Goal: Information Seeking & Learning: Learn about a topic

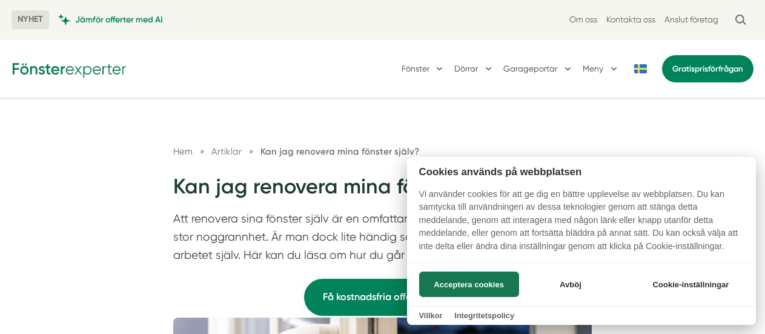
scroll to position [1206, 0]
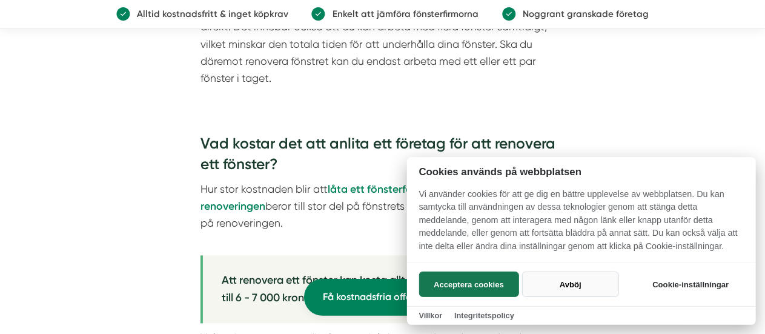
click at [566, 282] on button "Avböj" at bounding box center [570, 284] width 96 height 25
checkbox input "false"
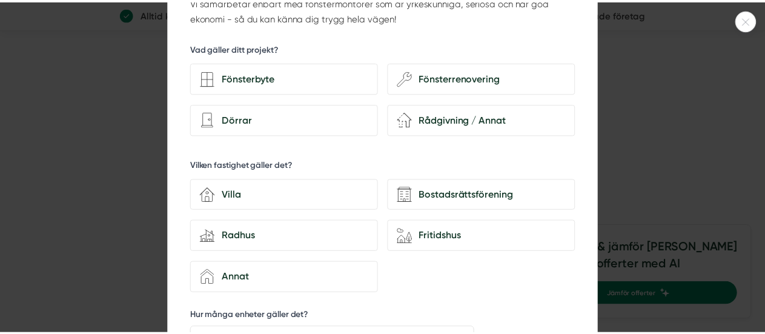
scroll to position [0, 0]
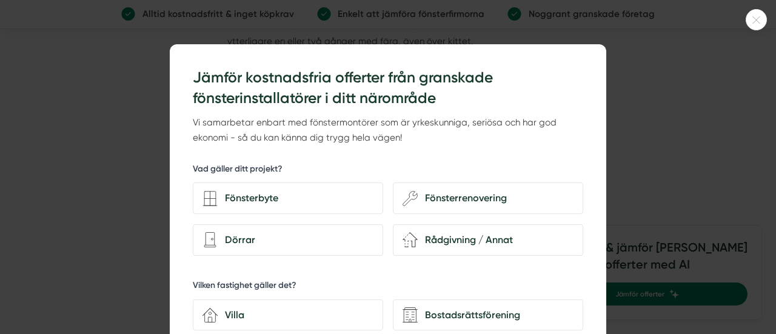
click at [646, 72] on div at bounding box center [388, 167] width 776 height 334
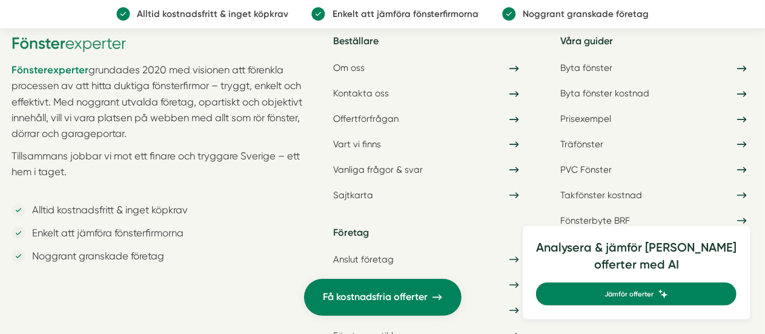
scroll to position [3041, 0]
click at [597, 125] on link "Prisexempel" at bounding box center [654, 118] width 200 height 21
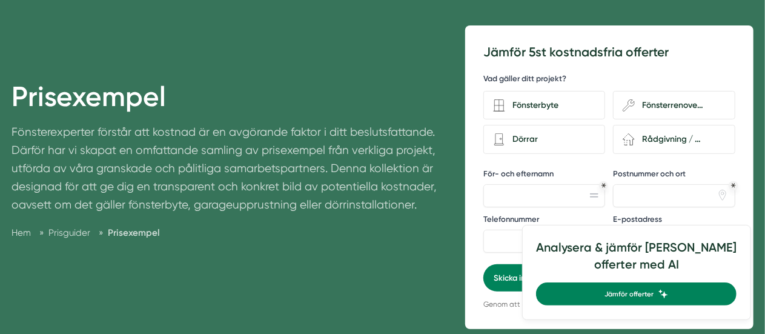
scroll to position [112, 0]
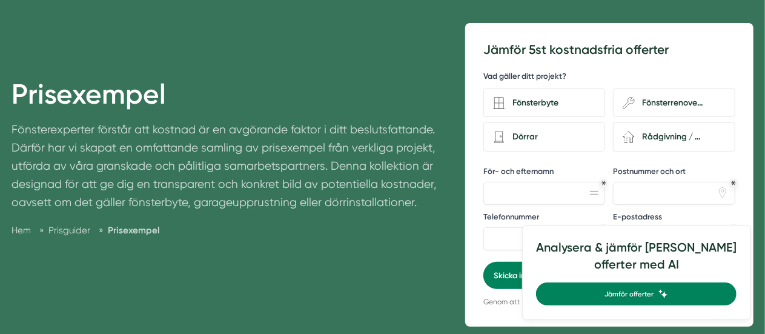
click at [330, 153] on p "Fönsterexperter förstår att kostnad är en avgörande faktor i ditt beslutsfattan…" at bounding box center [225, 169] width 426 height 96
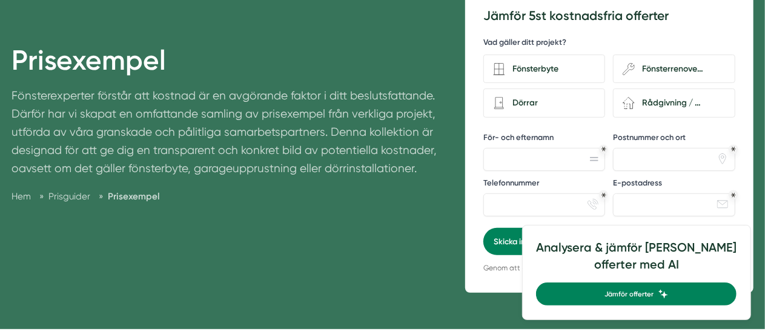
scroll to position [127, 0]
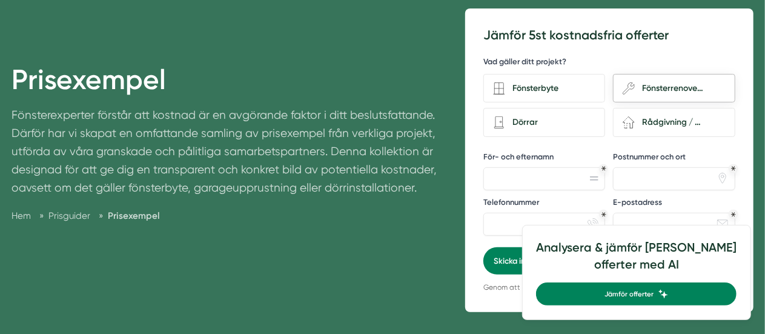
click at [653, 90] on div "Fönsterrenovering" at bounding box center [680, 89] width 90 height 16
click at [0, 0] on input "wench Fönsterrenovering" at bounding box center [0, 0] width 0 height 0
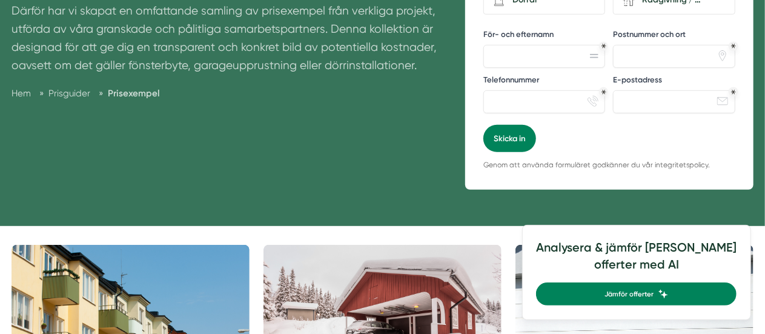
scroll to position [0, 0]
